Goal: Task Accomplishment & Management: Manage account settings

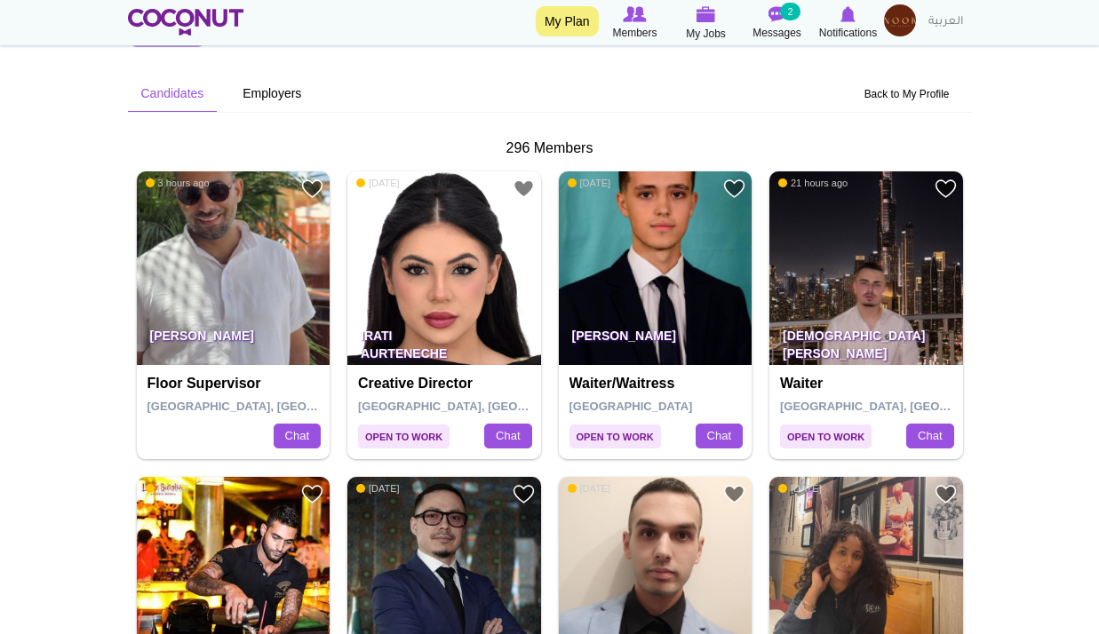
click at [891, 26] on img at bounding box center [900, 20] width 32 height 32
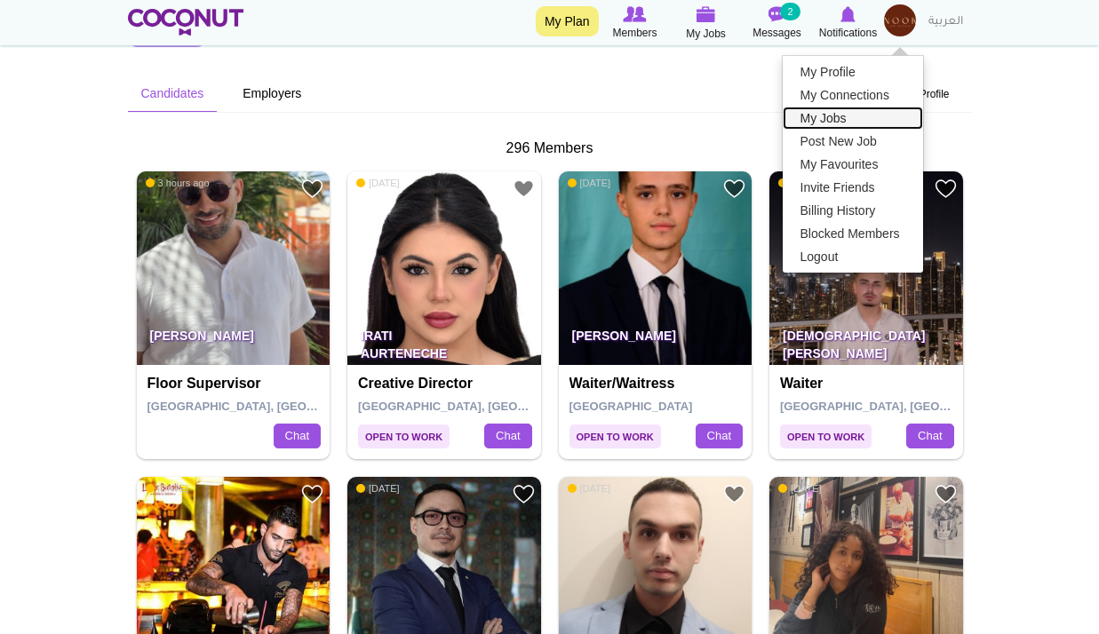
click at [824, 116] on link "My Jobs" at bounding box center [853, 118] width 140 height 23
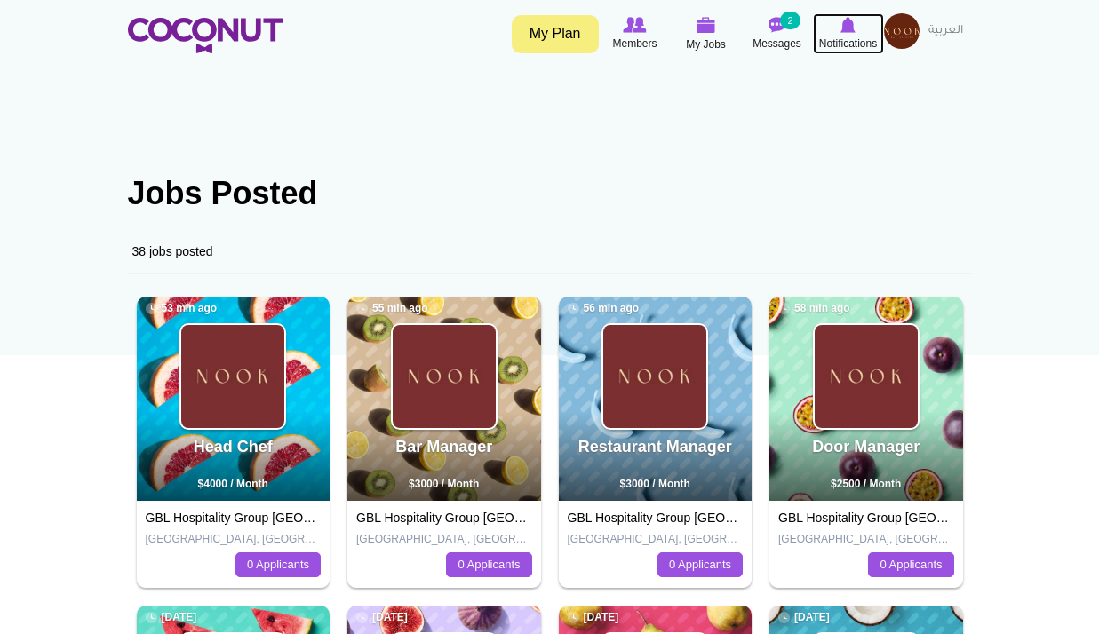
click at [843, 32] on img at bounding box center [847, 25] width 15 height 16
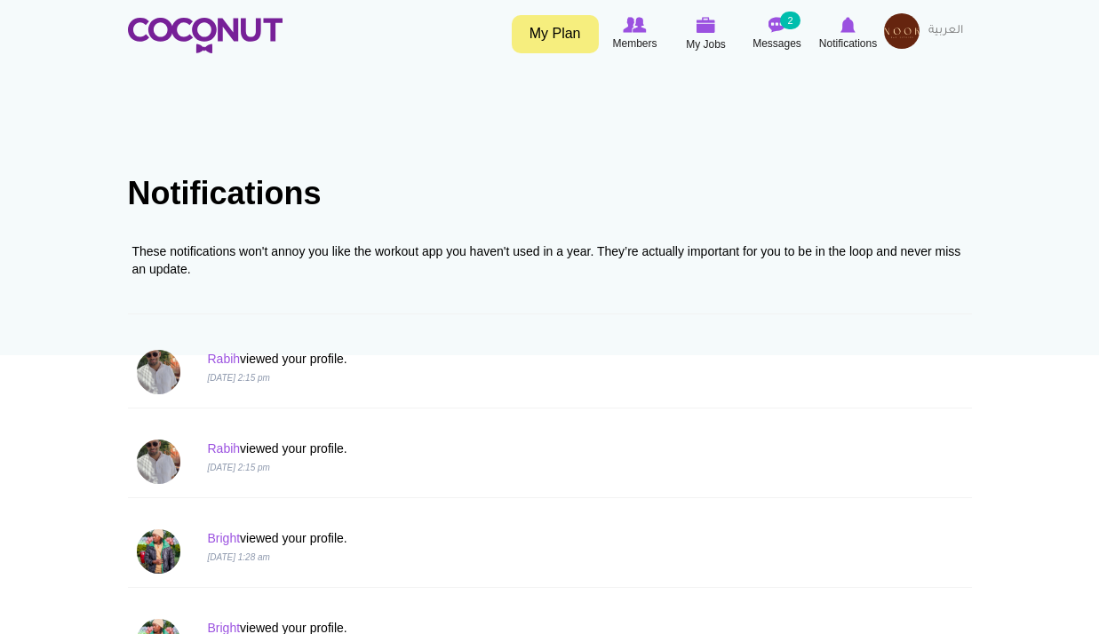
click at [892, 38] on img at bounding box center [902, 31] width 36 height 36
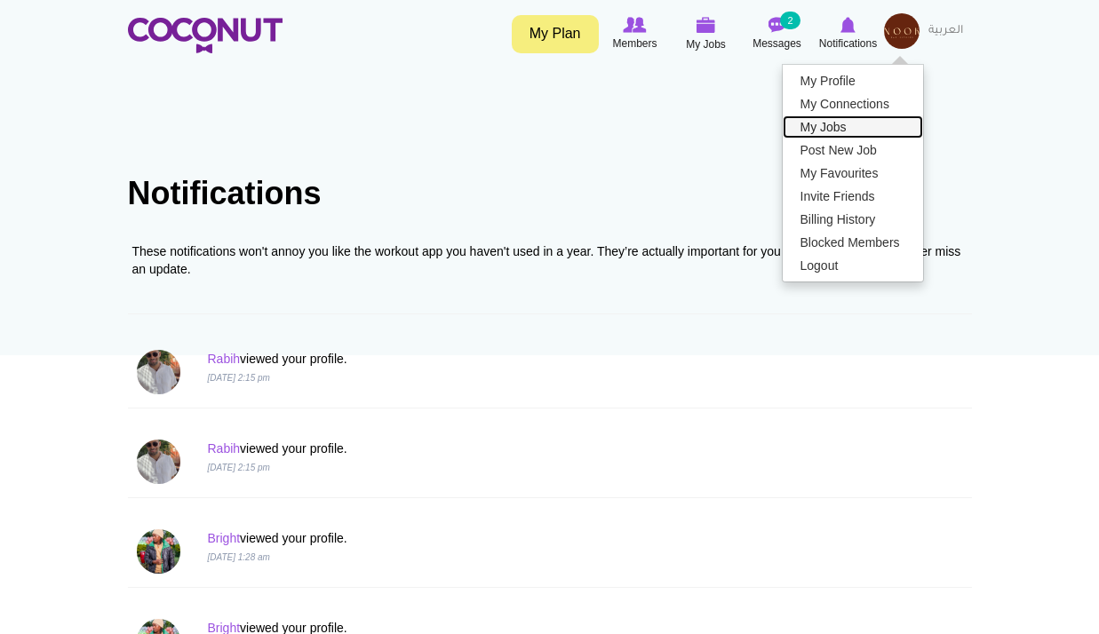
click at [833, 126] on link "My Jobs" at bounding box center [853, 126] width 140 height 23
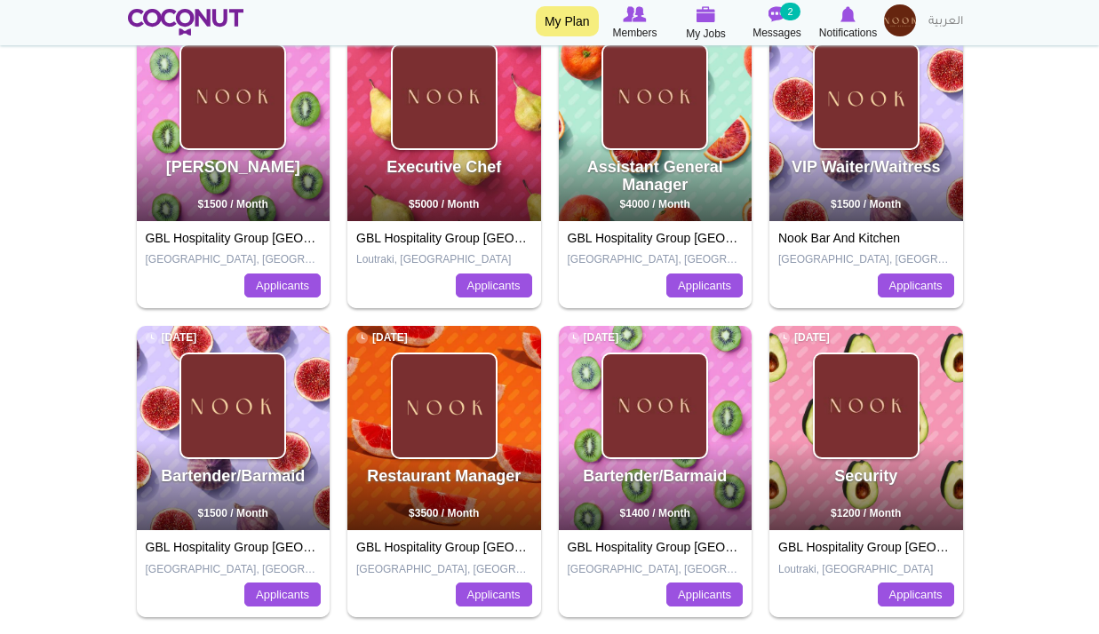
scroll to position [623, 0]
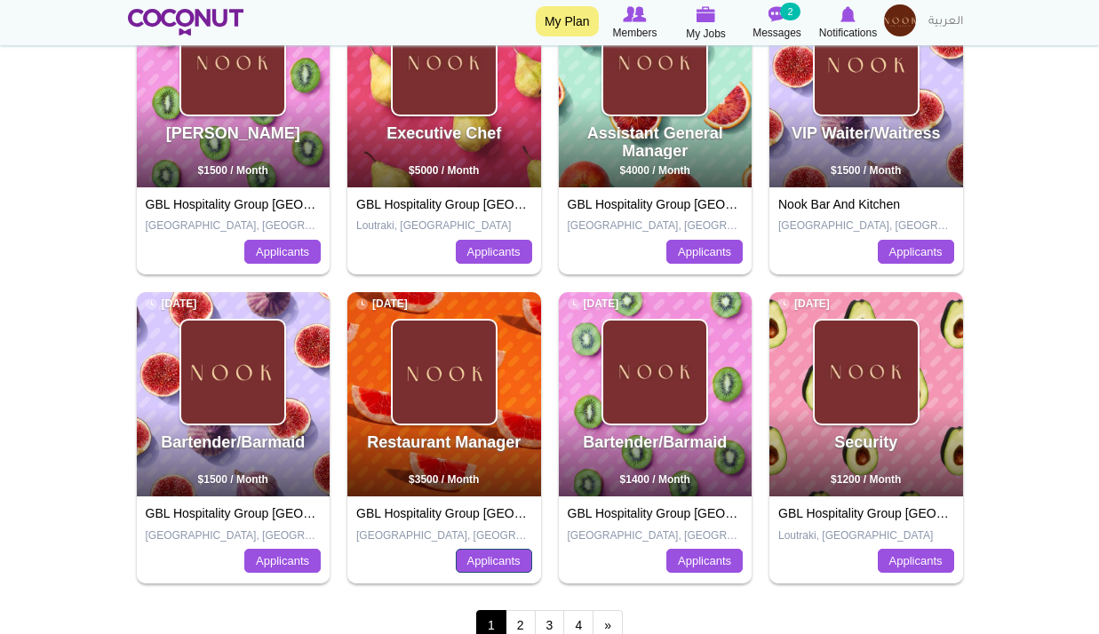
click at [500, 555] on link "Applicants" at bounding box center [494, 561] width 76 height 25
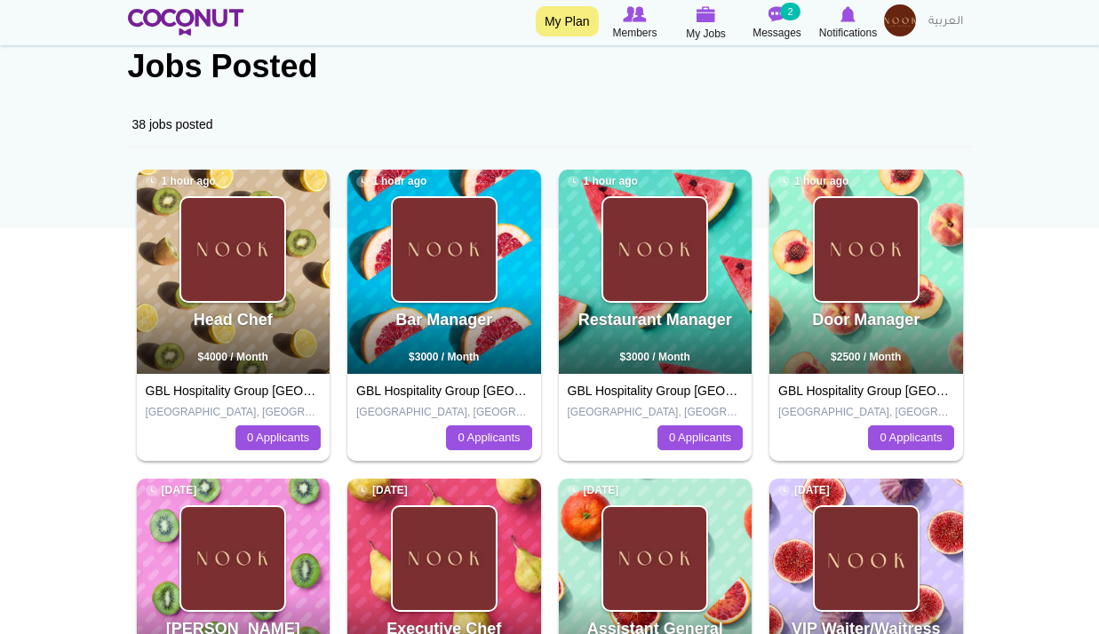
scroll to position [1, 0]
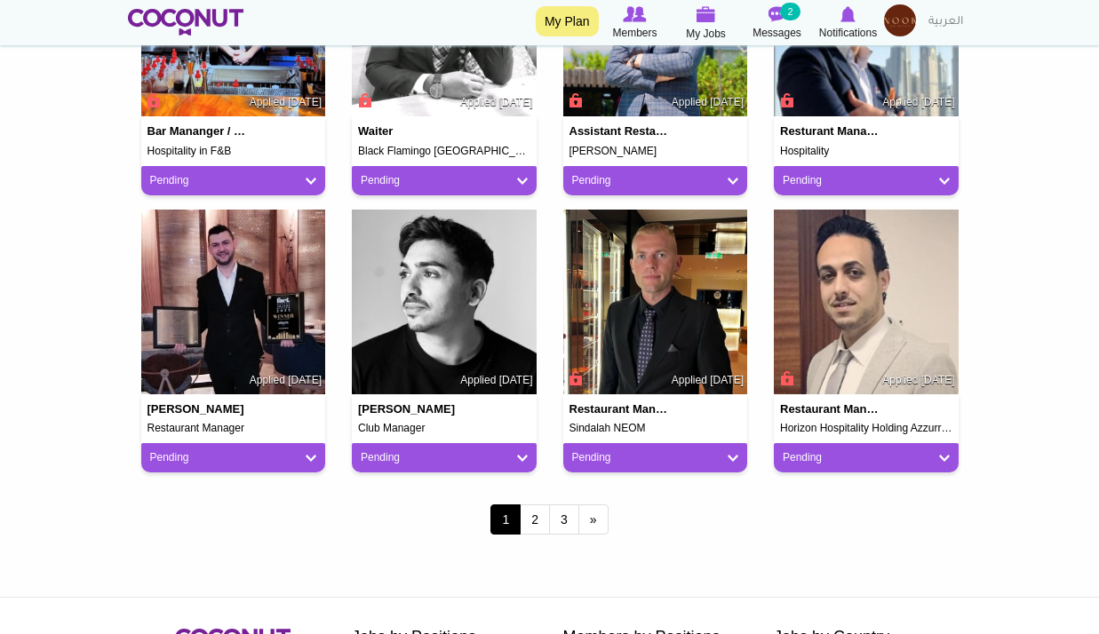
scroll to position [1421, 0]
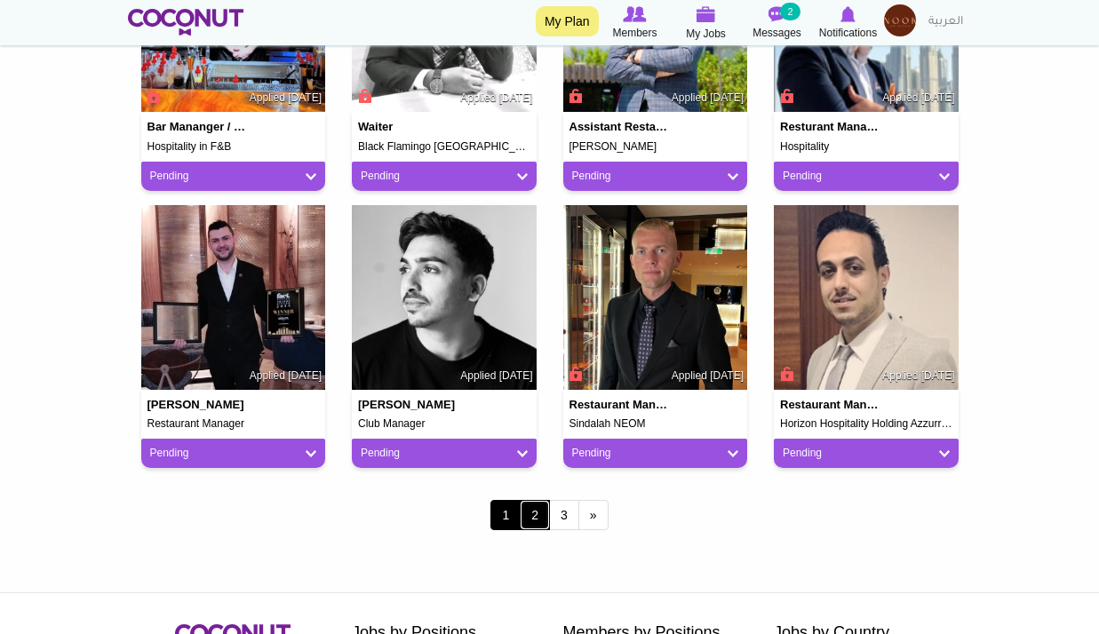
click at [534, 525] on link "2" at bounding box center [535, 515] width 30 height 30
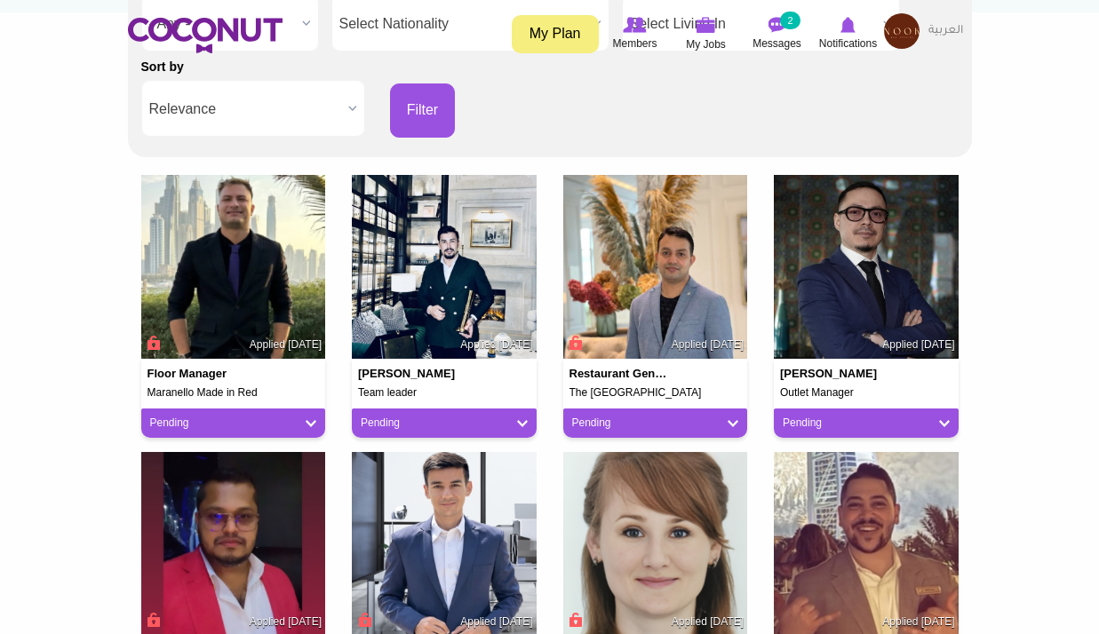
scroll to position [355, 0]
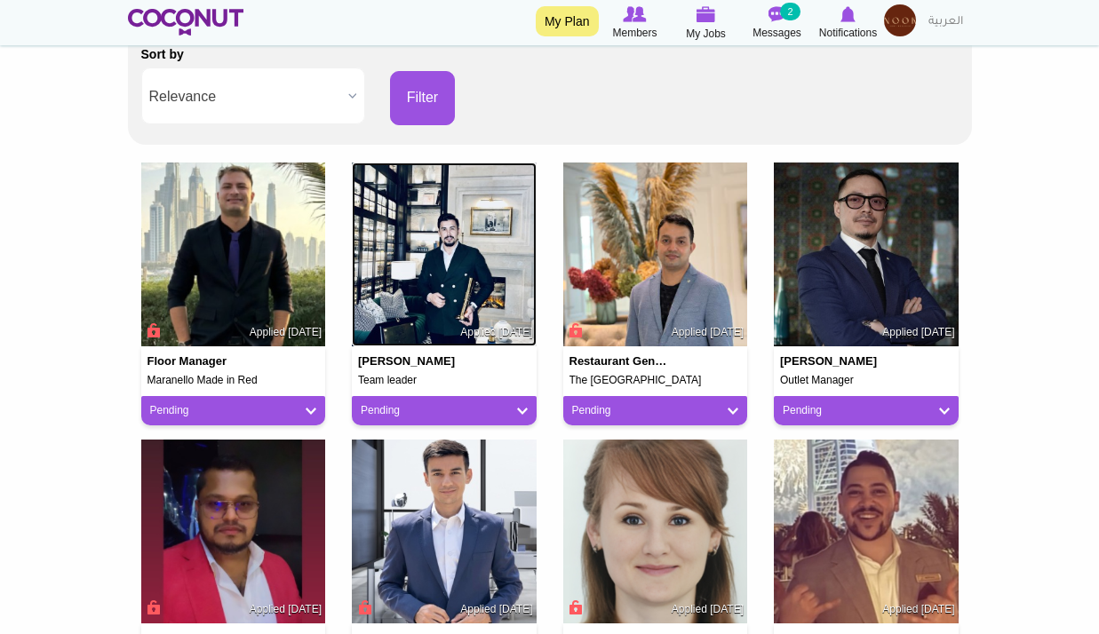
click at [500, 215] on img at bounding box center [444, 255] width 185 height 185
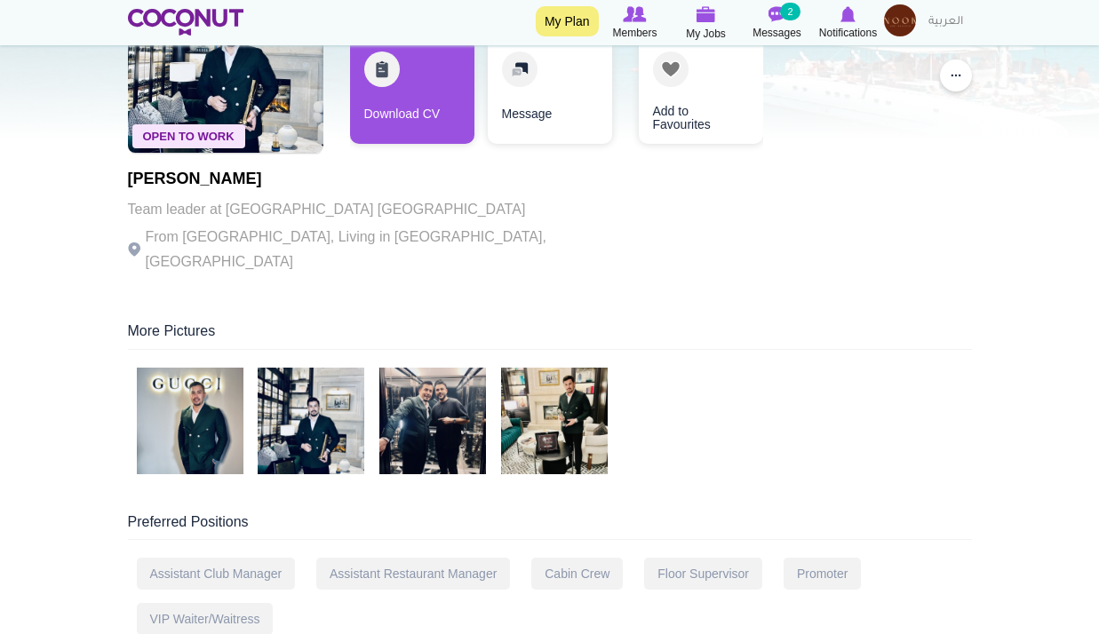
scroll to position [178, 0]
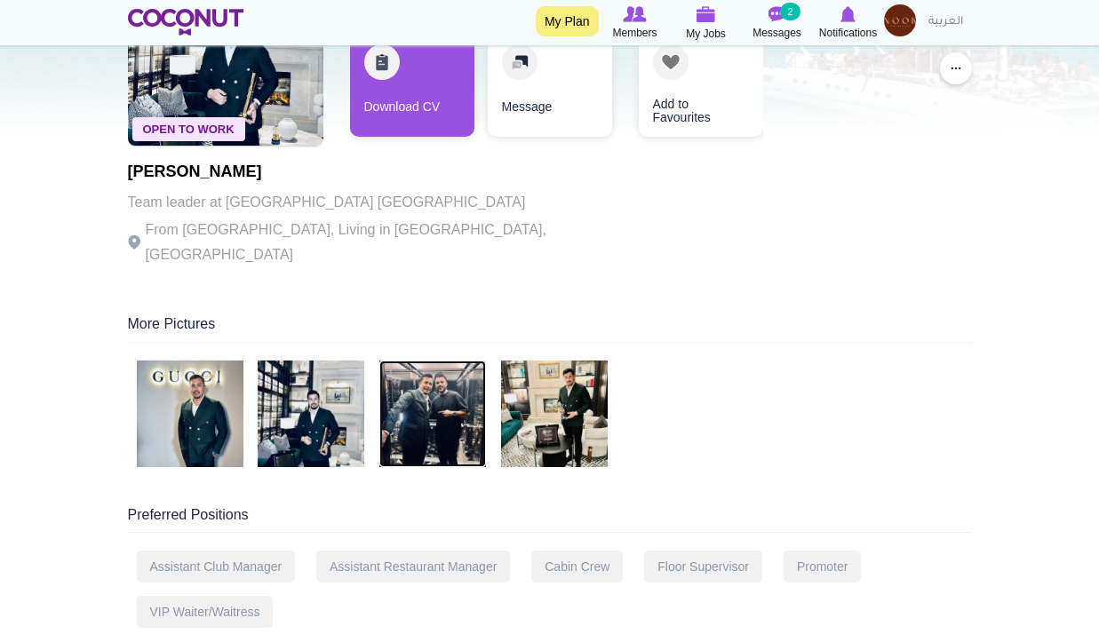
click at [440, 381] on img at bounding box center [432, 414] width 107 height 107
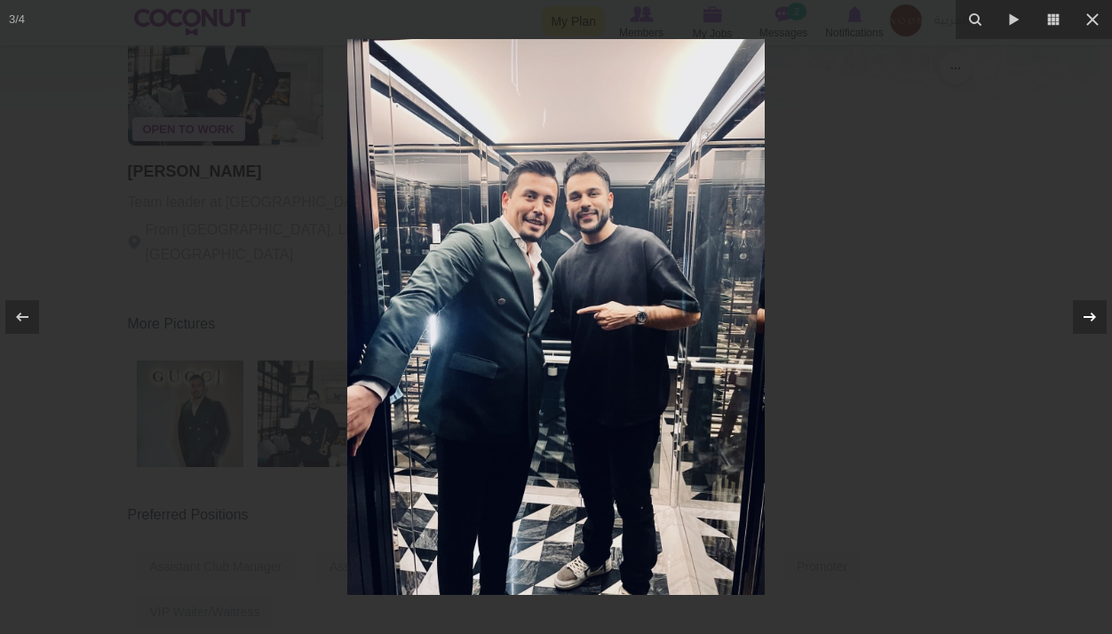
click at [1098, 326] on div at bounding box center [1090, 317] width 34 height 34
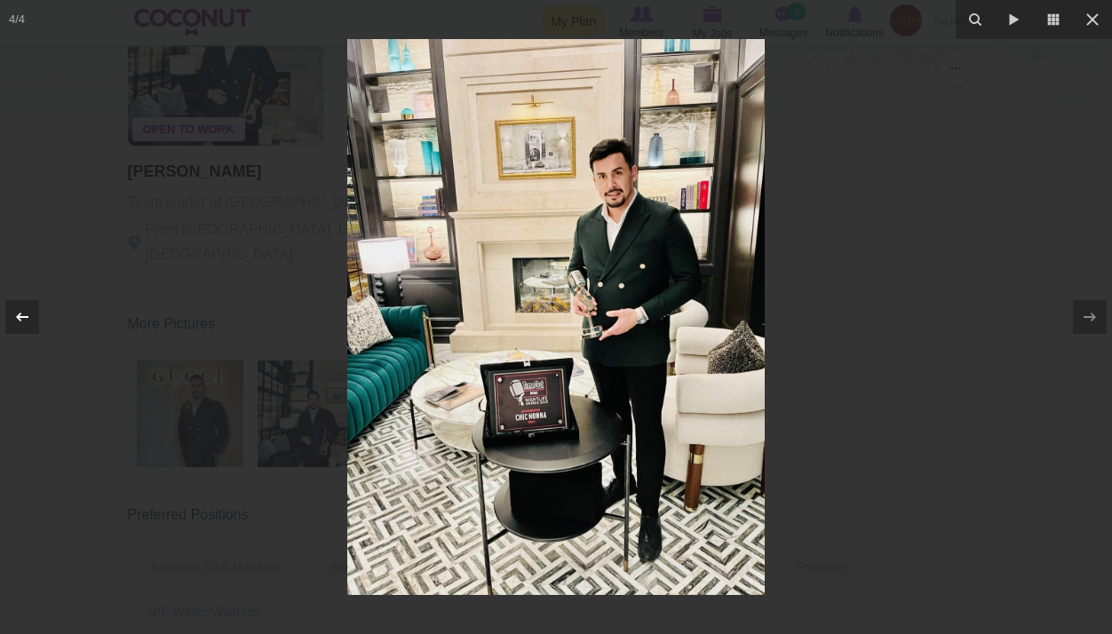
click at [30, 313] on icon at bounding box center [22, 316] width 21 height 21
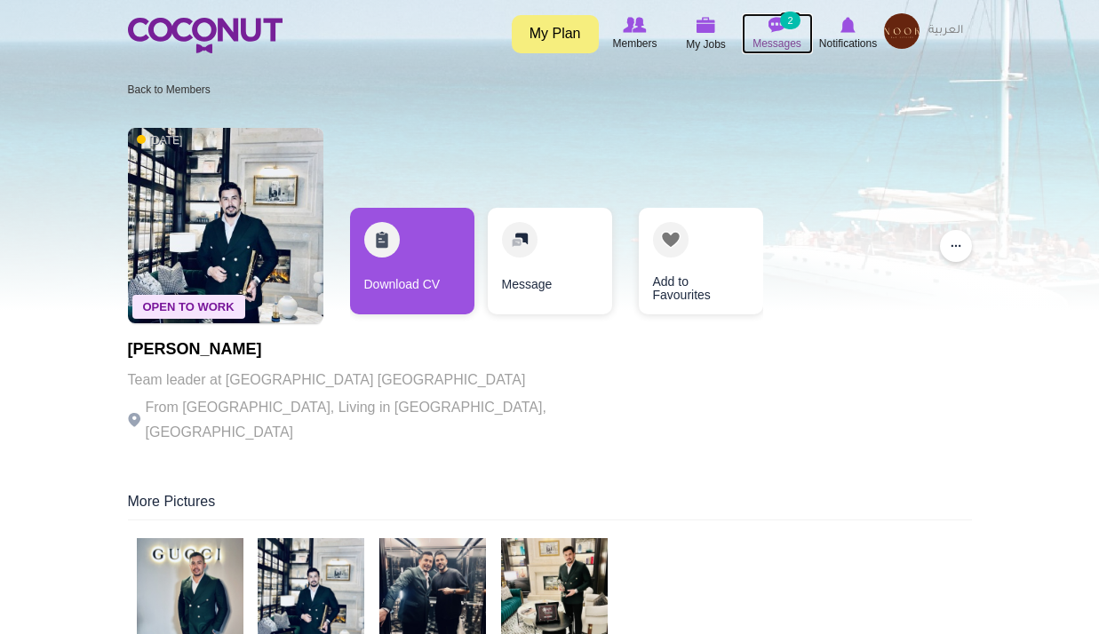
click at [778, 41] on span "Messages" at bounding box center [776, 44] width 49 height 18
